Goal: Book appointment/travel/reservation

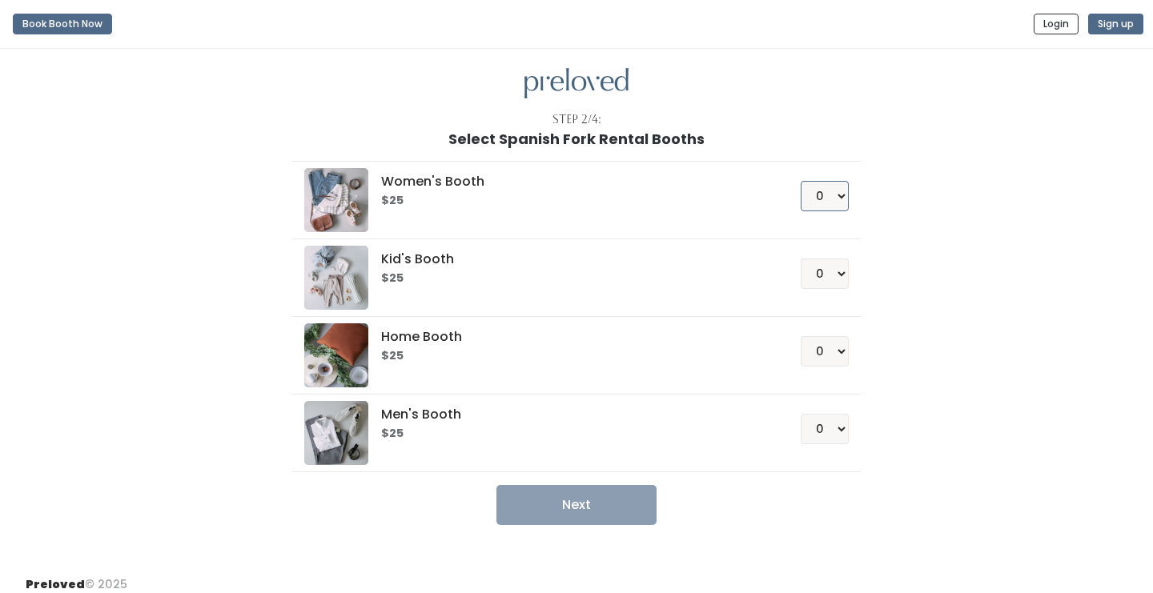
scroll to position [3, 0]
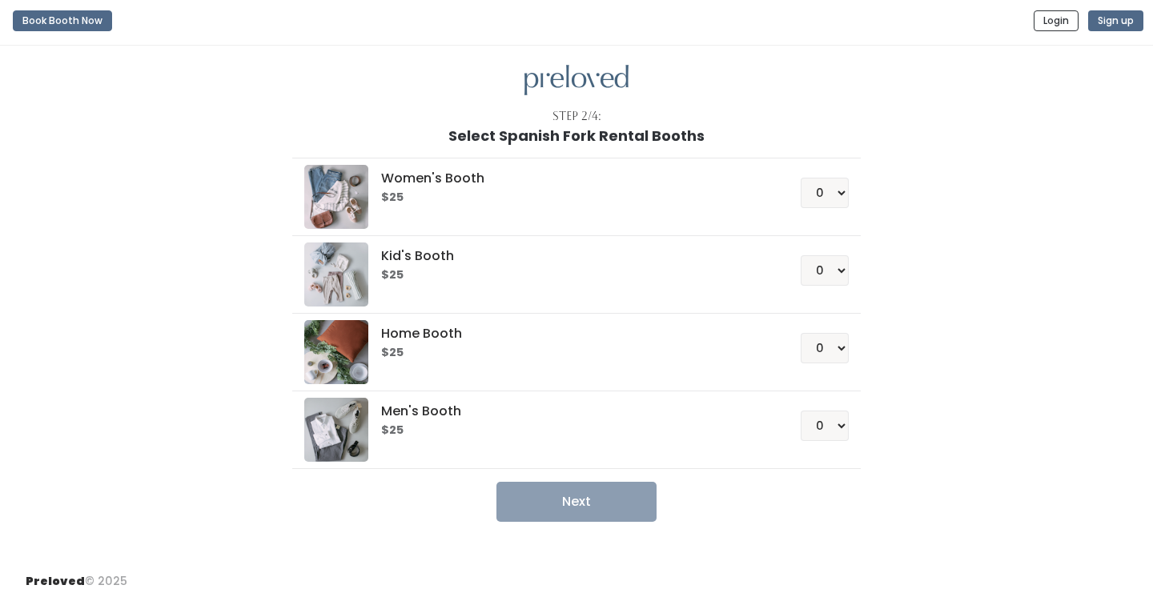
click at [40, 20] on button "Book Booth Now" at bounding box center [62, 20] width 99 height 21
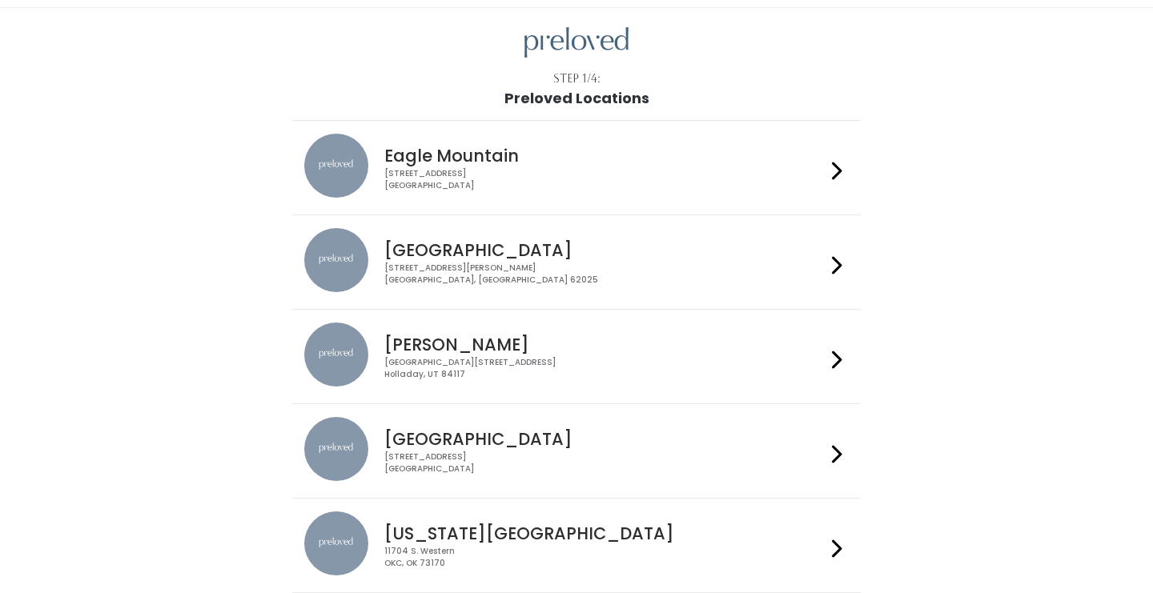
scroll to position [45, 0]
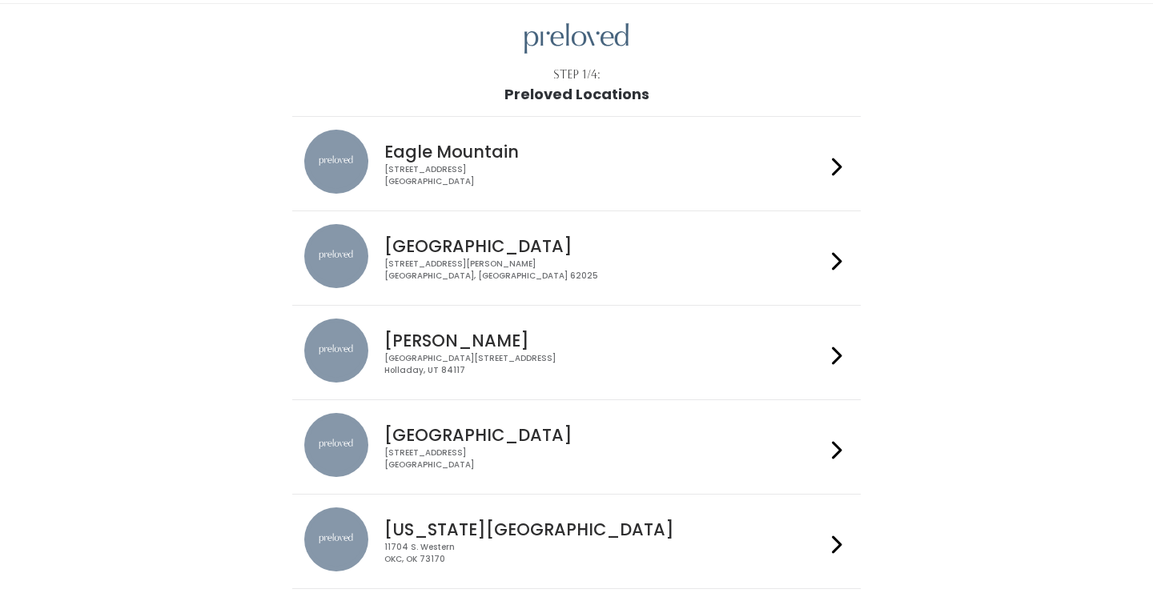
click at [438, 154] on h4 "Eagle Mountain" at bounding box center [604, 152] width 440 height 18
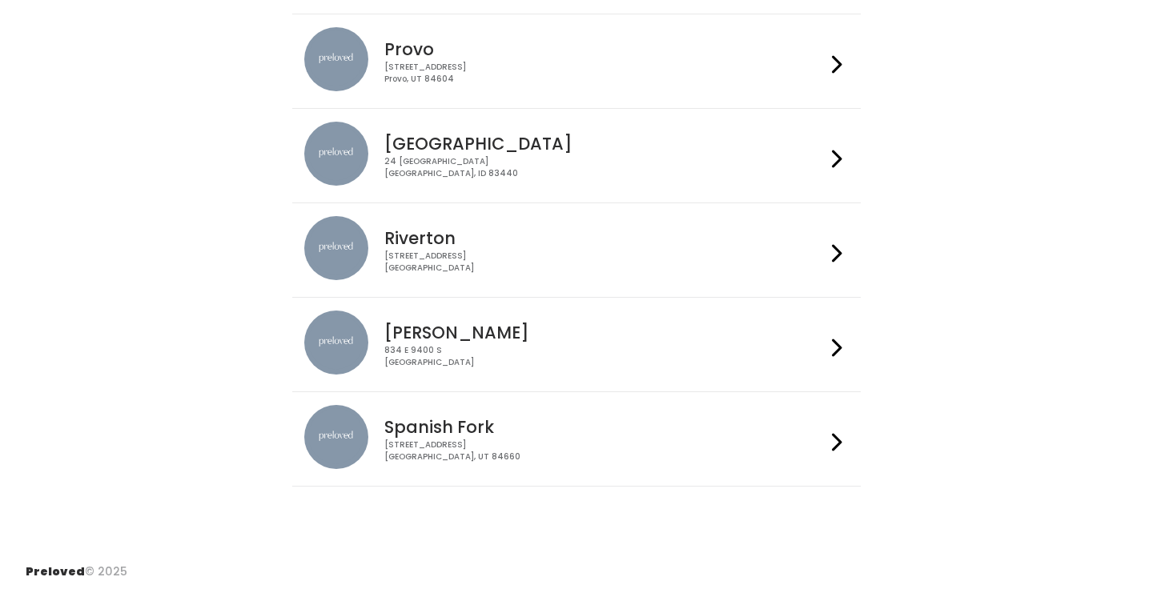
scroll to position [619, 0]
click at [443, 428] on h4 "Spanish Fork" at bounding box center [604, 428] width 440 height 18
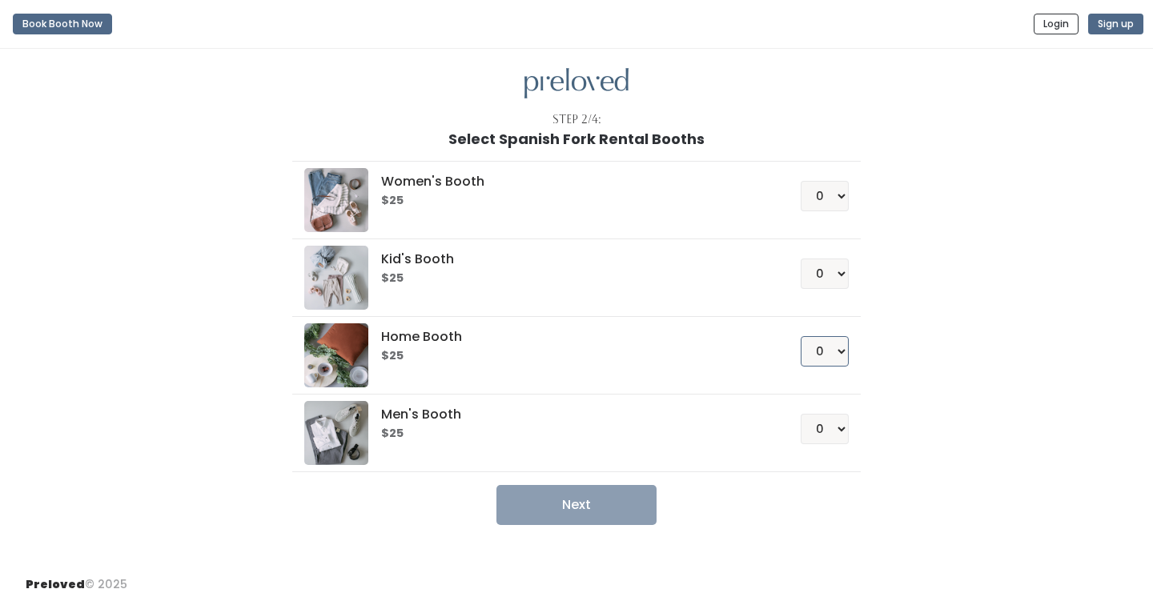
select select "1"
click at [608, 505] on button "Next" at bounding box center [577, 505] width 160 height 40
